Goal: Information Seeking & Learning: Learn about a topic

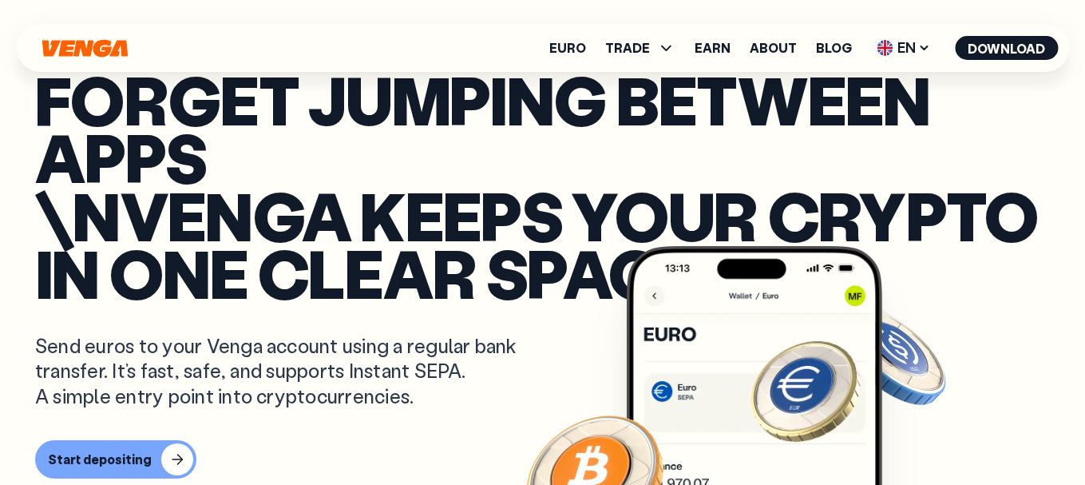
scroll to position [319, 0]
click at [542, 192] on p "Forget jumping between apps \nVenga keeps your crypto in one clear space" at bounding box center [542, 185] width 1015 height 231
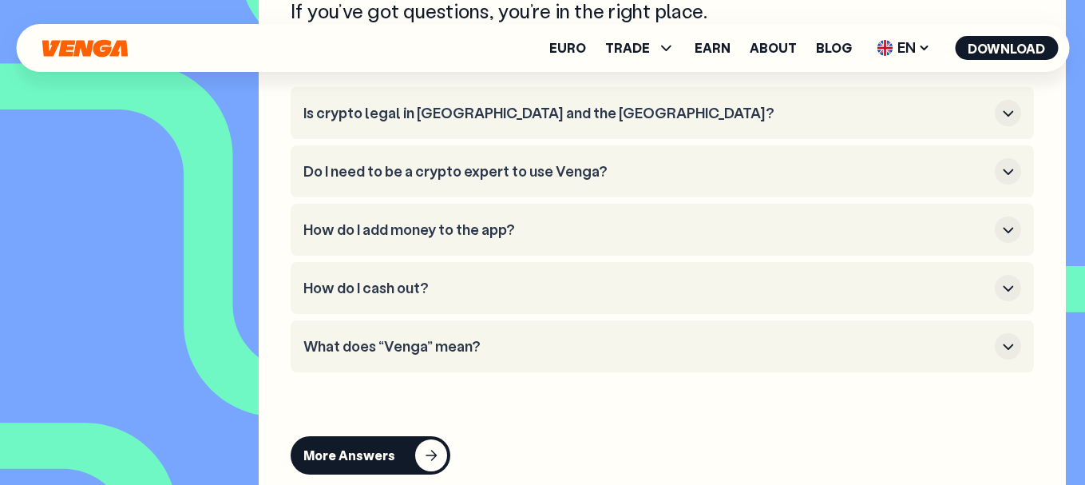
scroll to position [6149, 0]
click at [517, 184] on button "Do I need to be a crypto expert to use Venga?" at bounding box center [662, 170] width 718 height 26
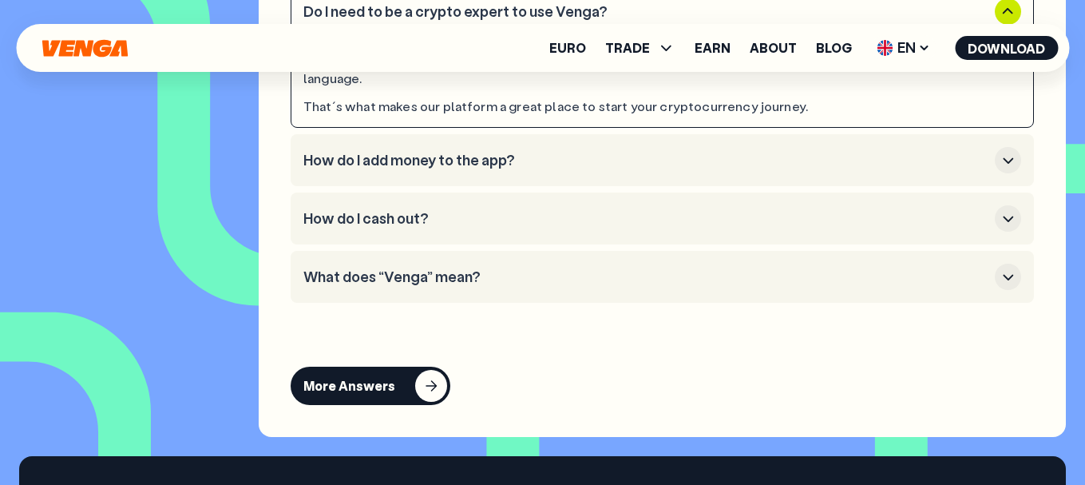
scroll to position [6309, 0]
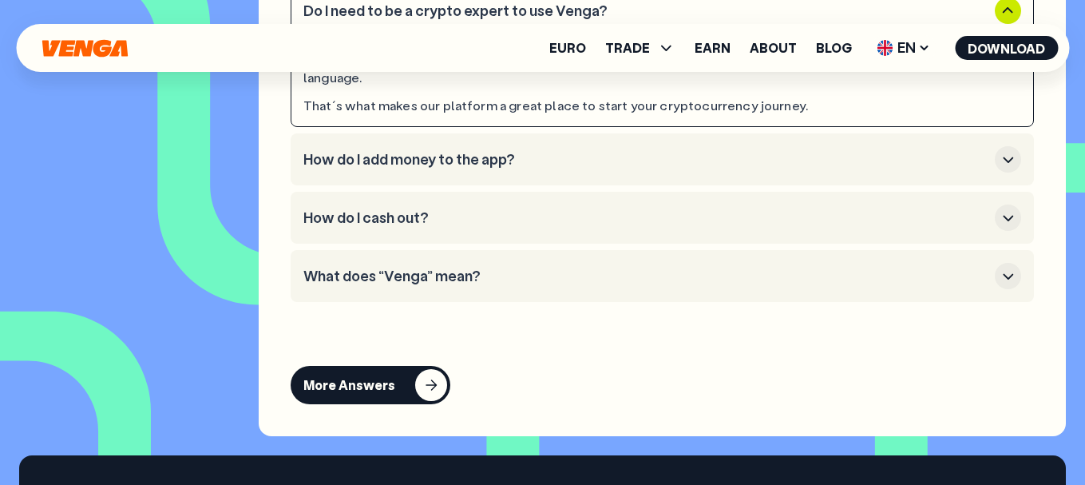
click at [589, 167] on h3 "How do I add money to the app?" at bounding box center [645, 160] width 685 height 18
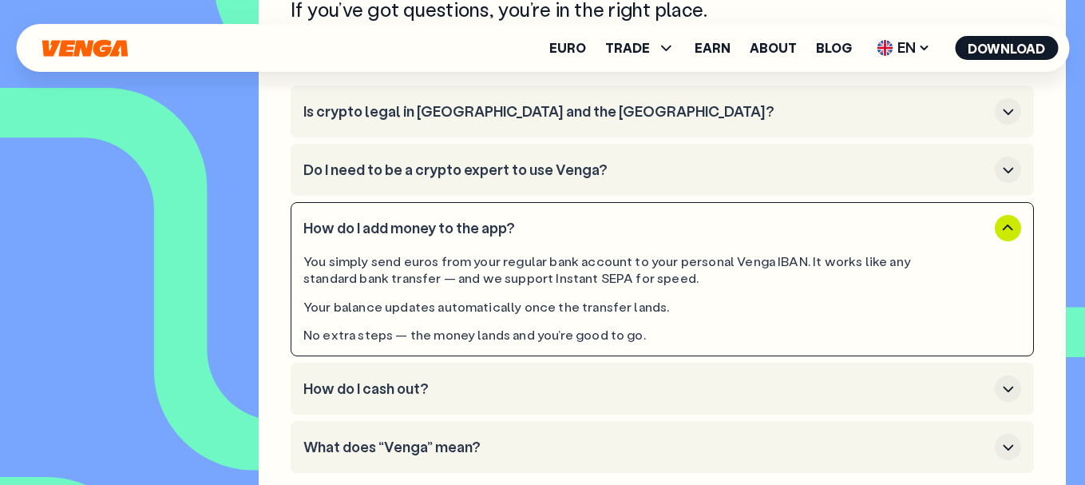
scroll to position [6149, 0]
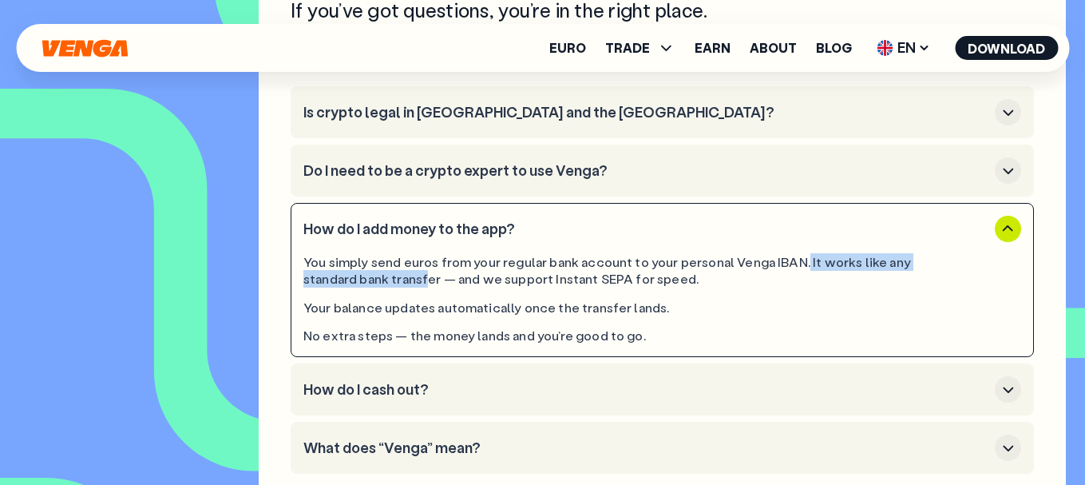
drag, startPoint x: 798, startPoint y: 286, endPoint x: 428, endPoint y: 304, distance: 370.2
click at [428, 287] on div "You simply send euros from your regular bank account to your personal Venga IBA…" at bounding box center [617, 271] width 628 height 34
drag, startPoint x: 440, startPoint y: 302, endPoint x: 723, endPoint y: 291, distance: 283.7
click at [723, 287] on div "You simply send euros from your regular bank account to your personal Venga IBA…" at bounding box center [617, 271] width 628 height 34
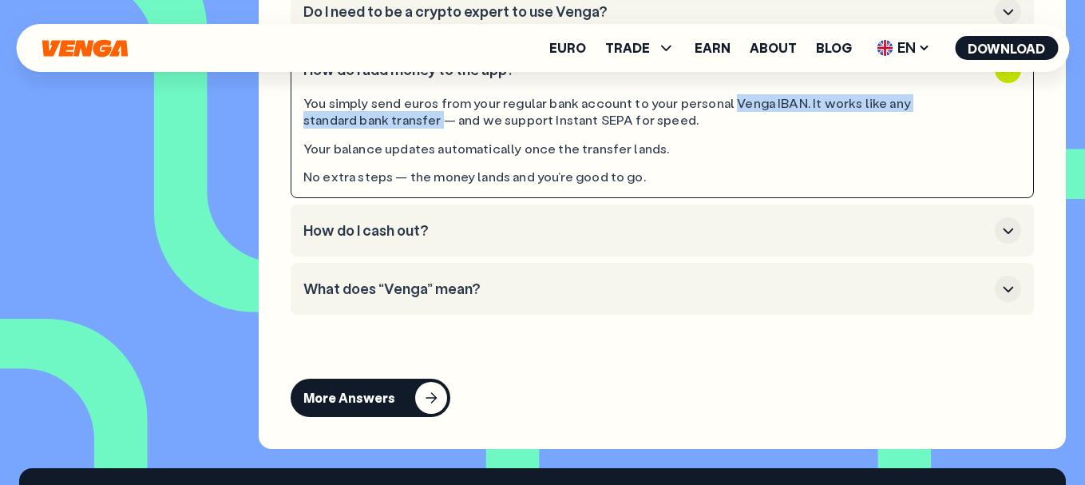
scroll to position [6309, 0]
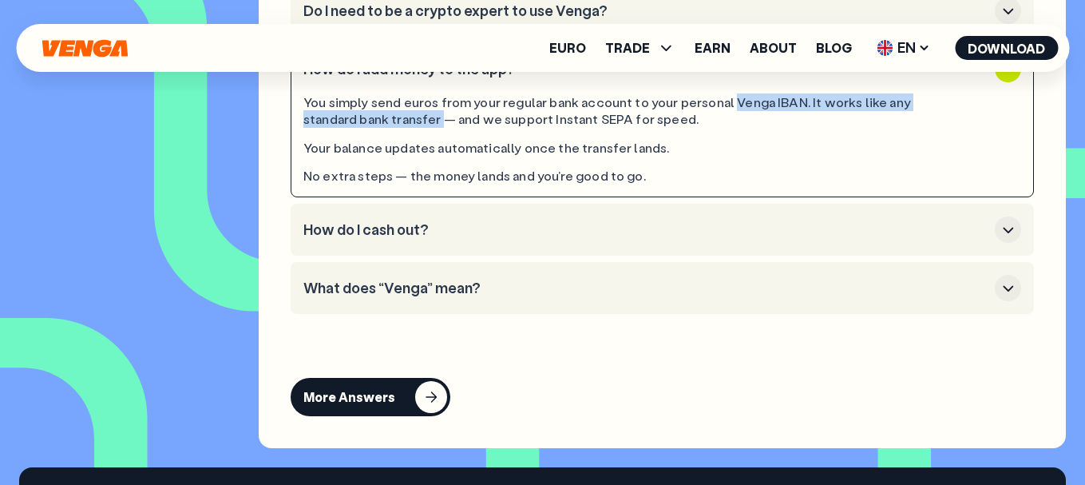
click at [596, 239] on h3 "How do I cash out?" at bounding box center [645, 230] width 685 height 18
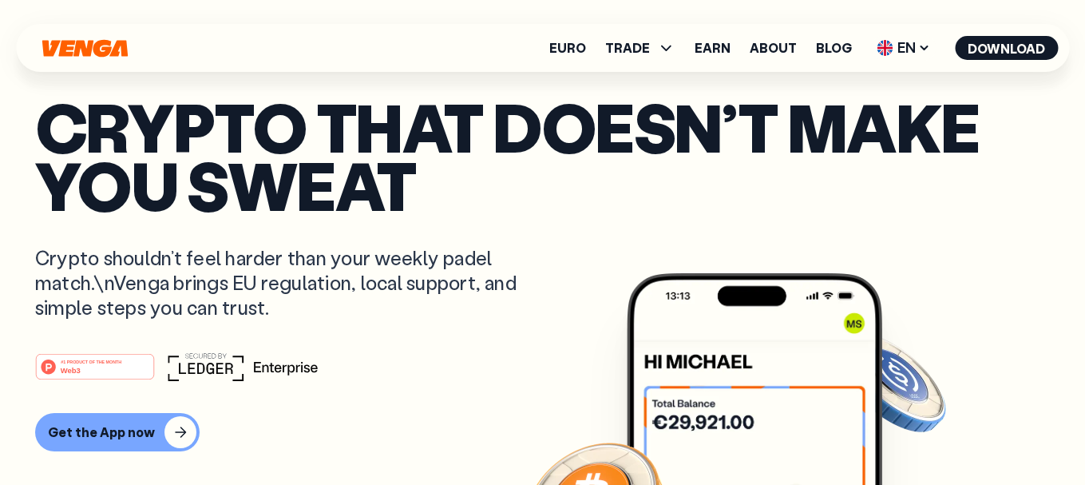
scroll to position [0, 0]
click at [154, 435] on button "Get the App now" at bounding box center [117, 432] width 165 height 38
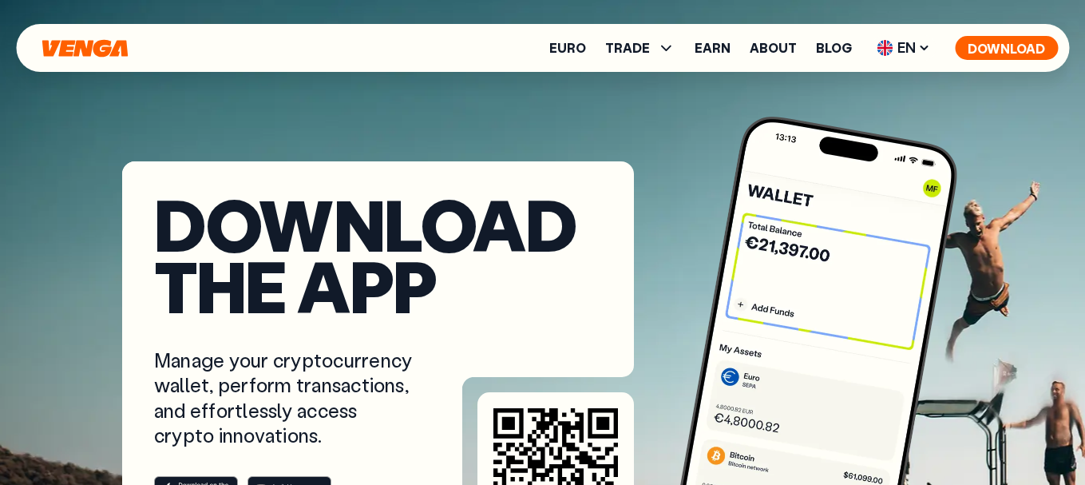
click at [997, 45] on button "Download" at bounding box center [1006, 48] width 103 height 24
click at [1022, 53] on button "Download" at bounding box center [1006, 48] width 103 height 24
click at [985, 32] on div "Euro TRADE Buy Sell Swap Exchange Earn About Blog EN English - EN Español - ES …" at bounding box center [542, 48] width 1053 height 48
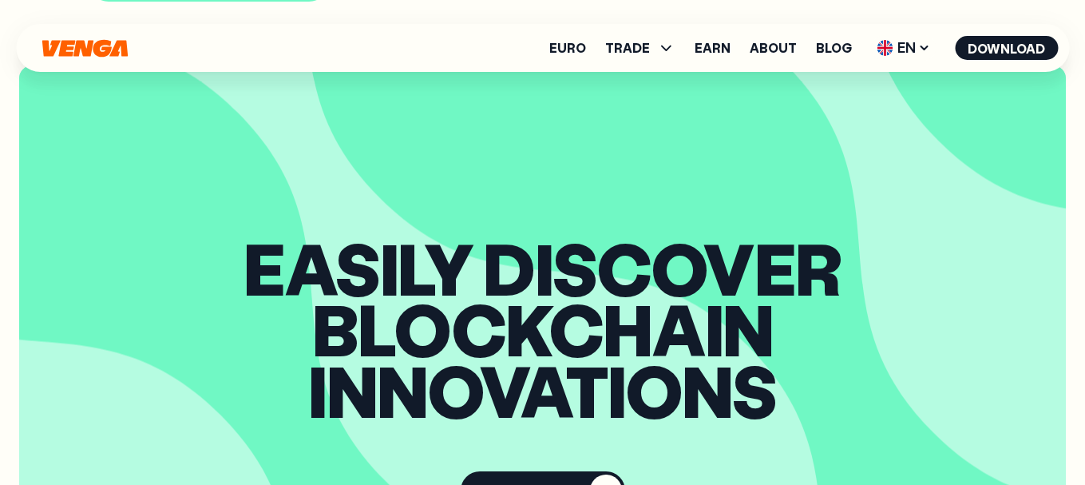
scroll to position [1597, 0]
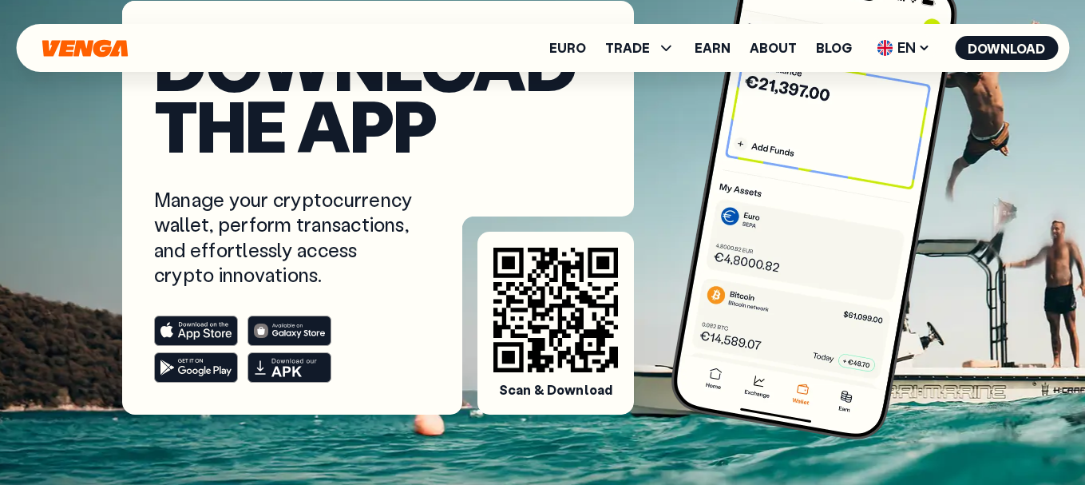
scroll to position [160, 0]
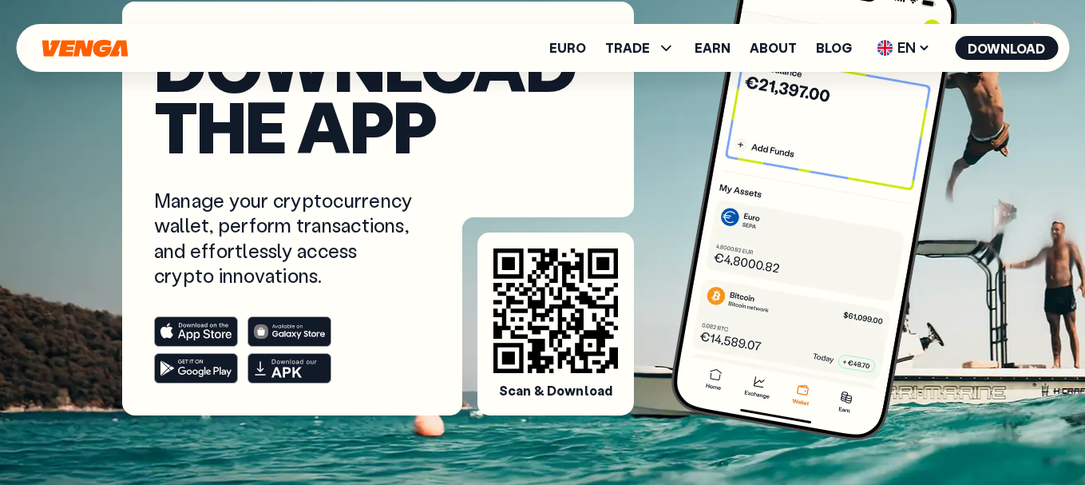
click at [283, 376] on rect at bounding box center [289, 369] width 83 height 30
